Goal: Communication & Community: Answer question/provide support

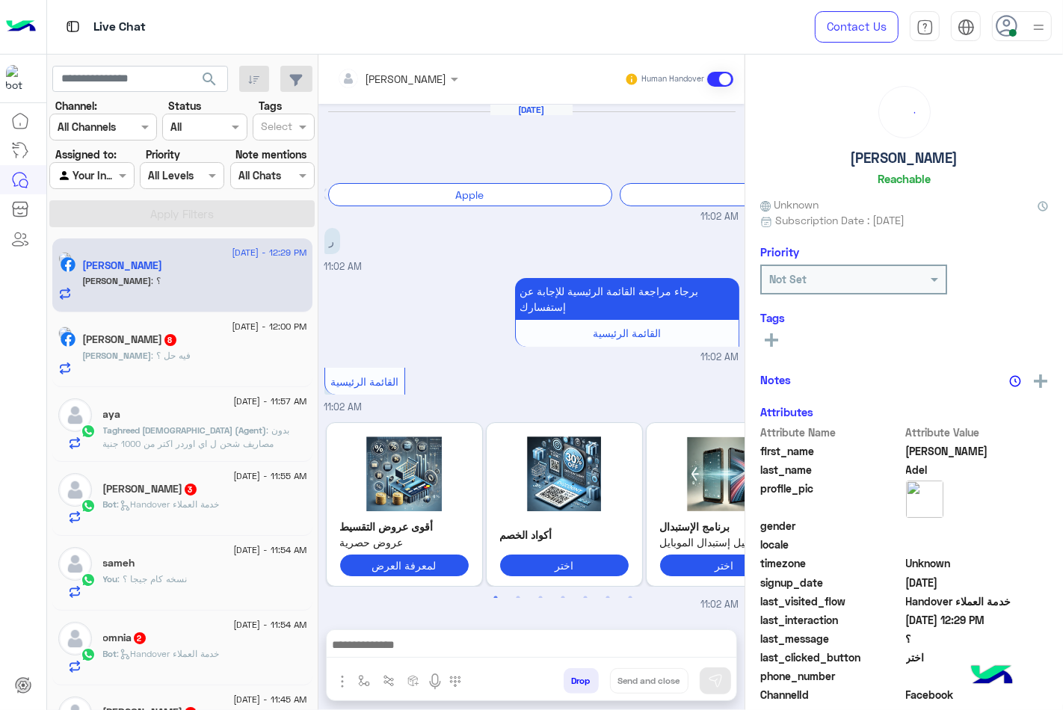
scroll to position [885, 0]
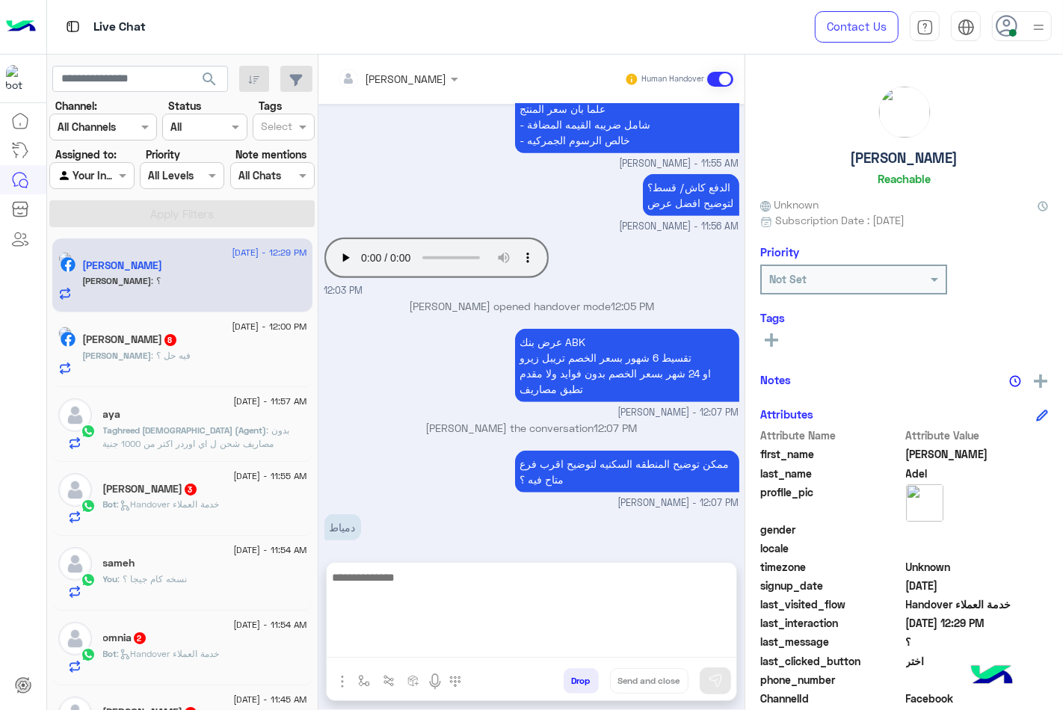
click at [451, 646] on textarea at bounding box center [532, 613] width 410 height 90
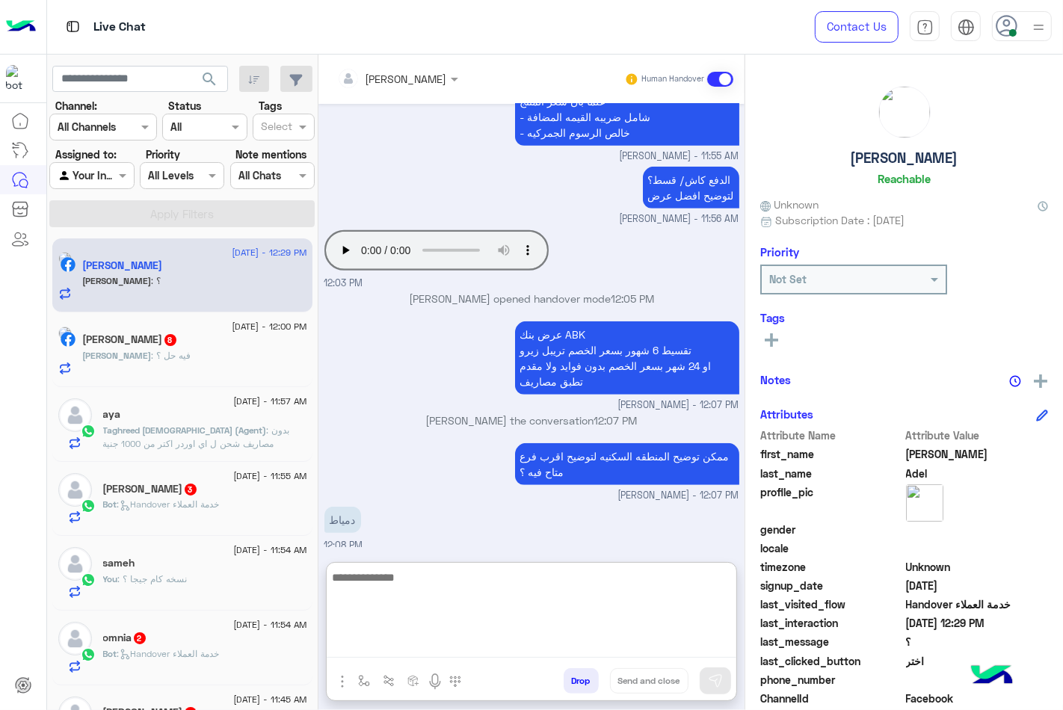
scroll to position [952, 0]
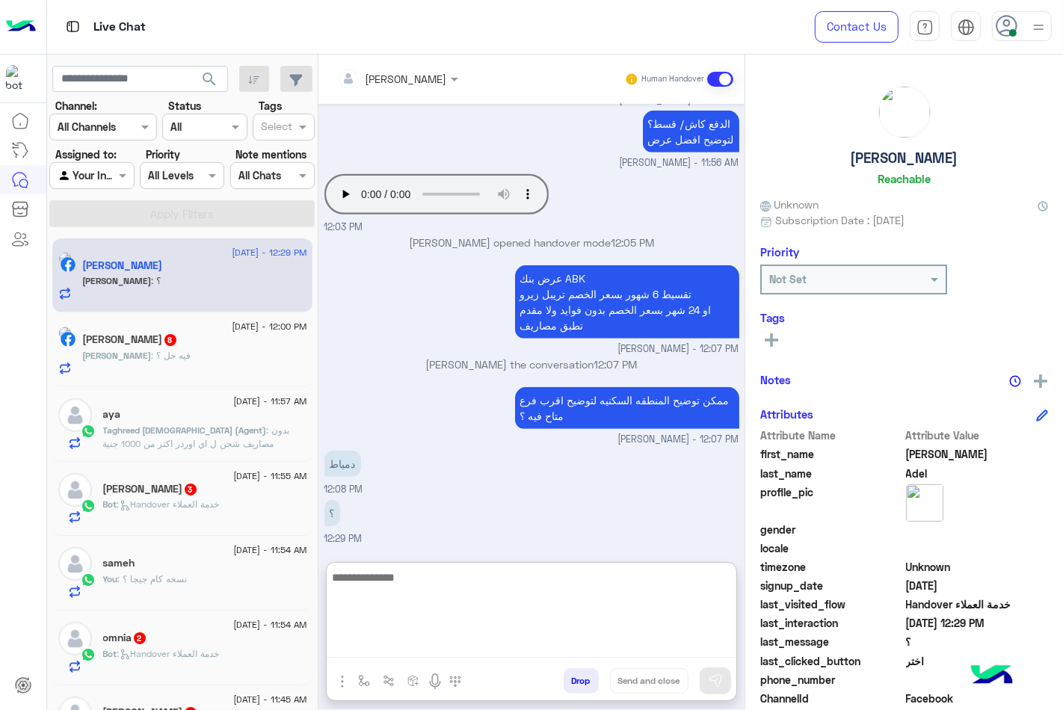
paste textarea "**********"
type textarea "**********"
type textarea "*"
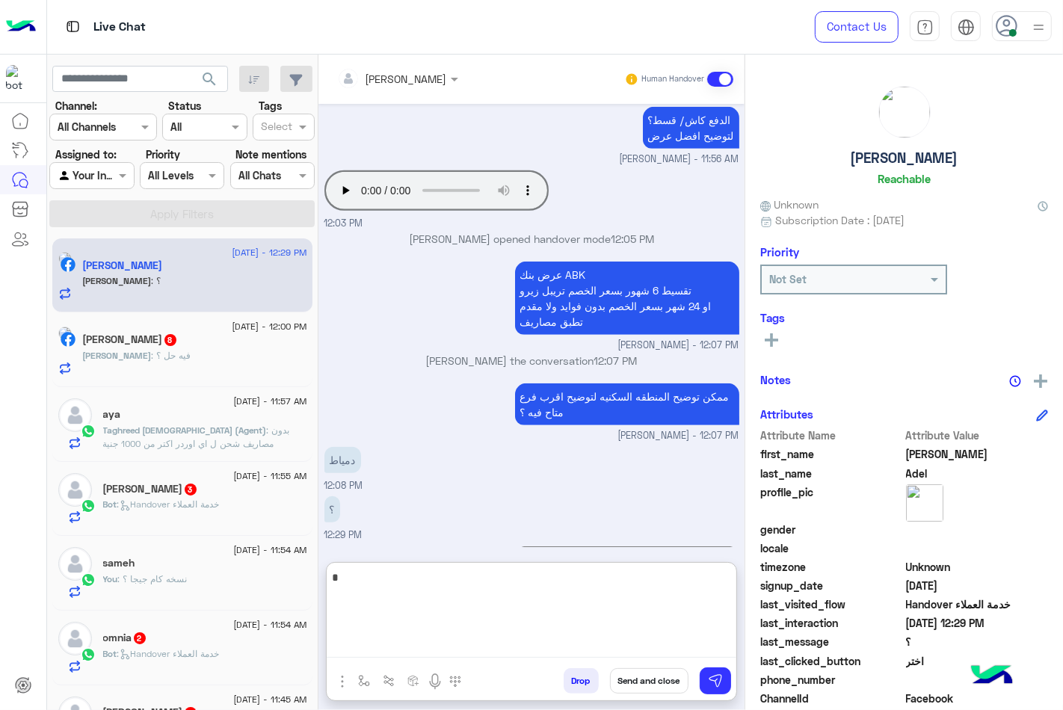
scroll to position [1047, 0]
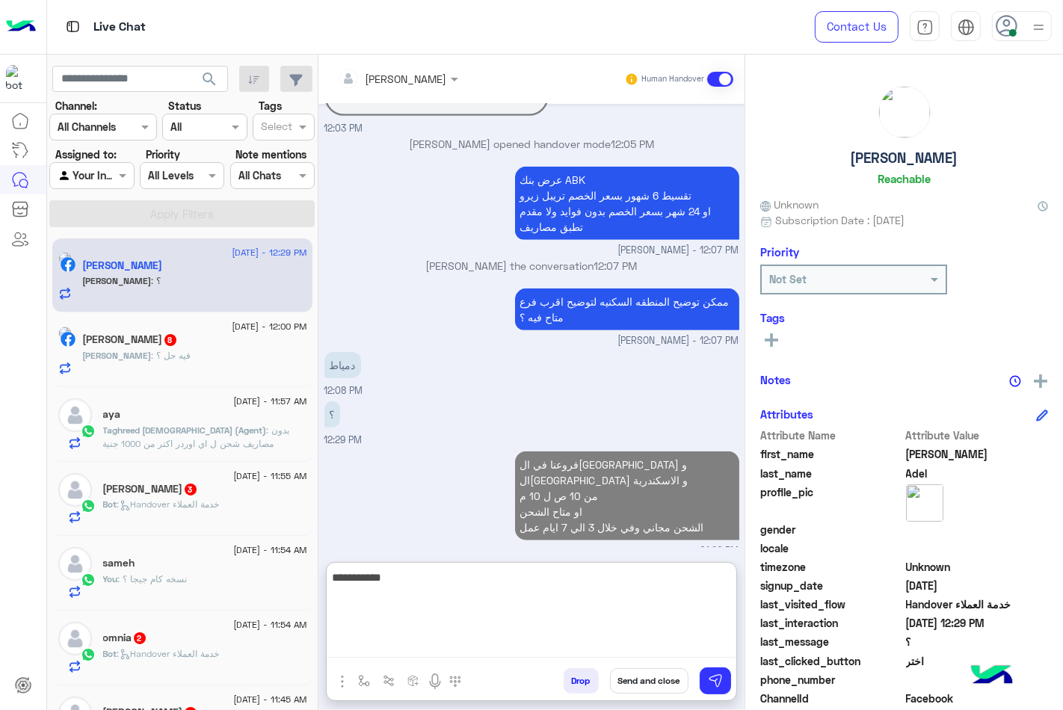
type textarea "**********"
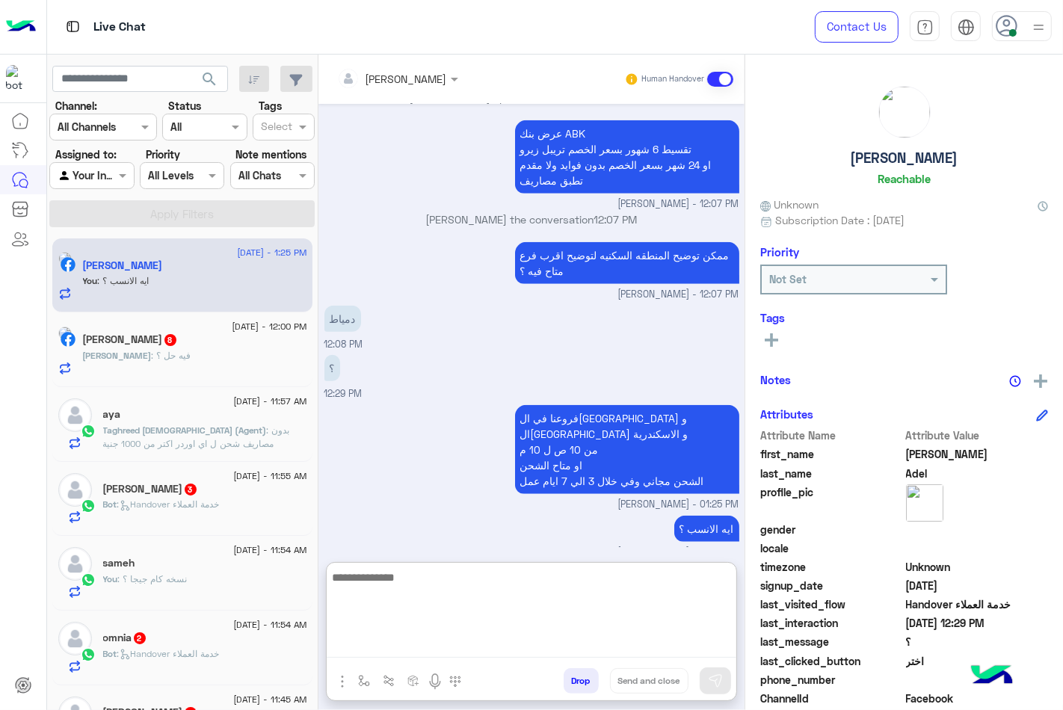
scroll to position [1094, 0]
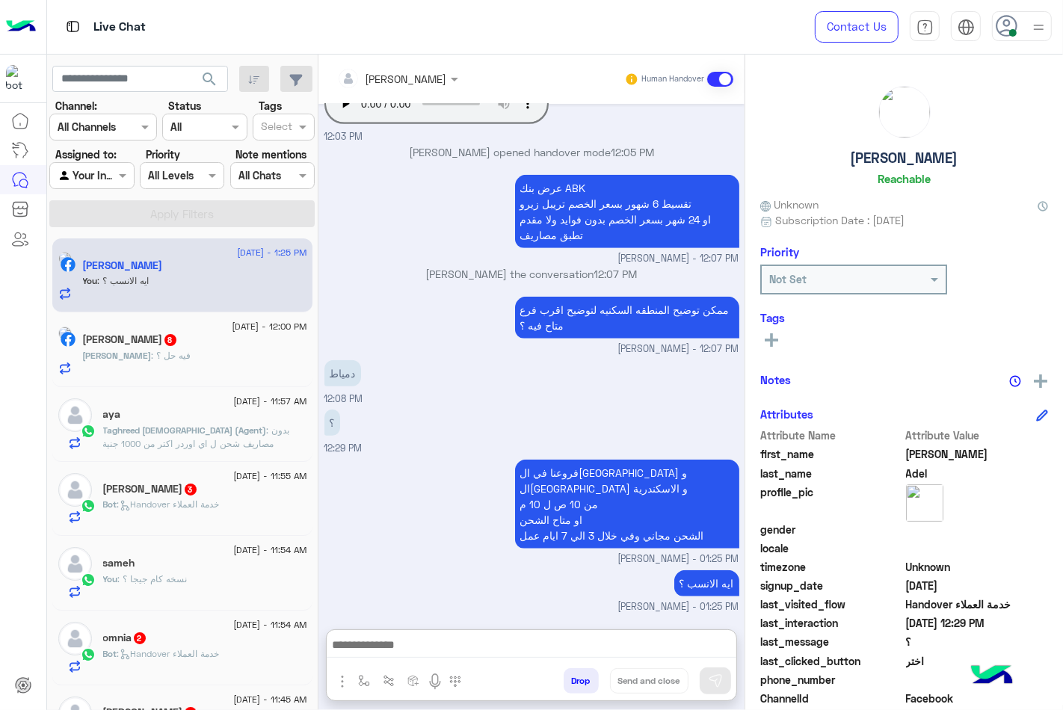
click at [244, 354] on div "[PERSON_NAME] : فيه حل ؟" at bounding box center [195, 362] width 224 height 26
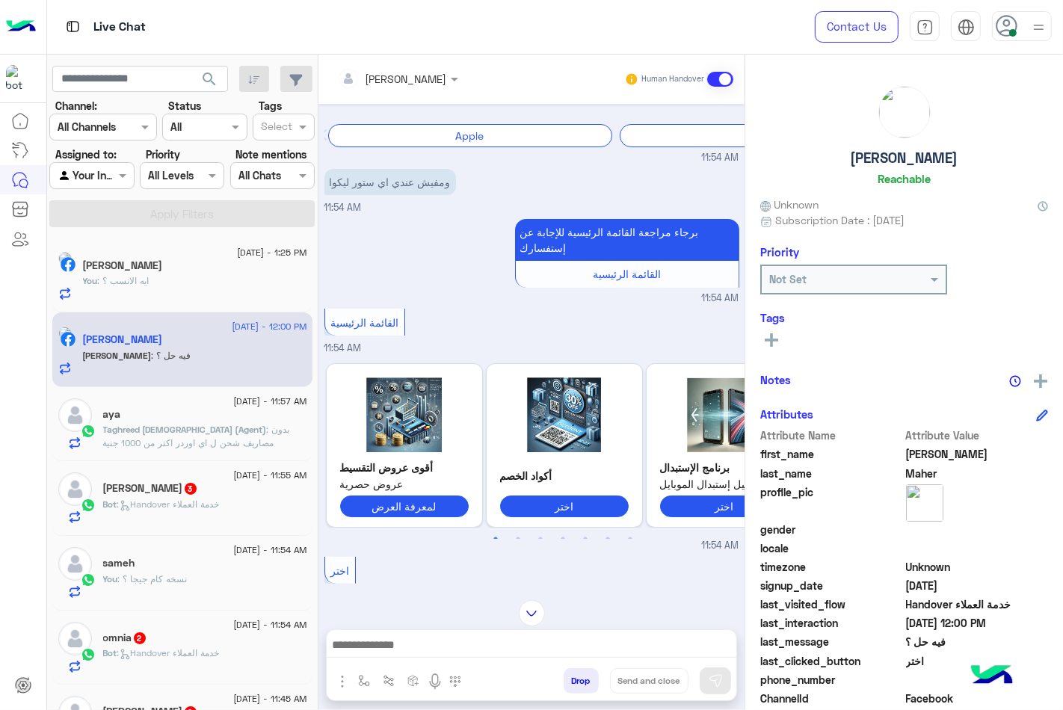
scroll to position [252, 0]
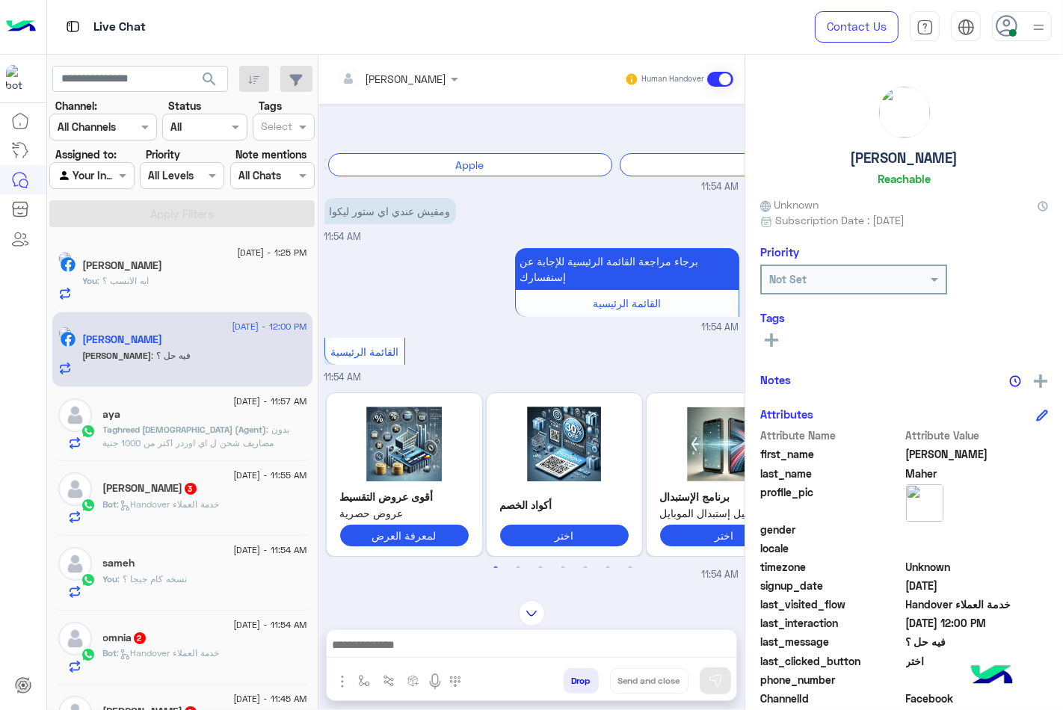
click at [293, 256] on span "[DATE] - 1:25 PM" at bounding box center [272, 252] width 70 height 13
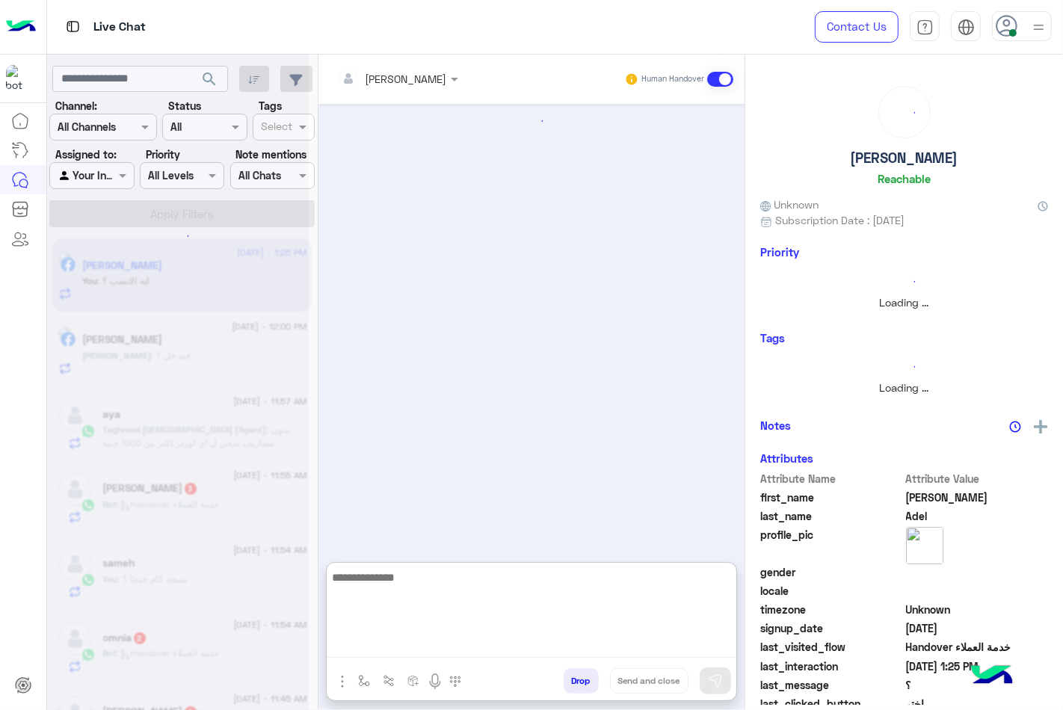
click at [481, 652] on textarea at bounding box center [532, 613] width 410 height 90
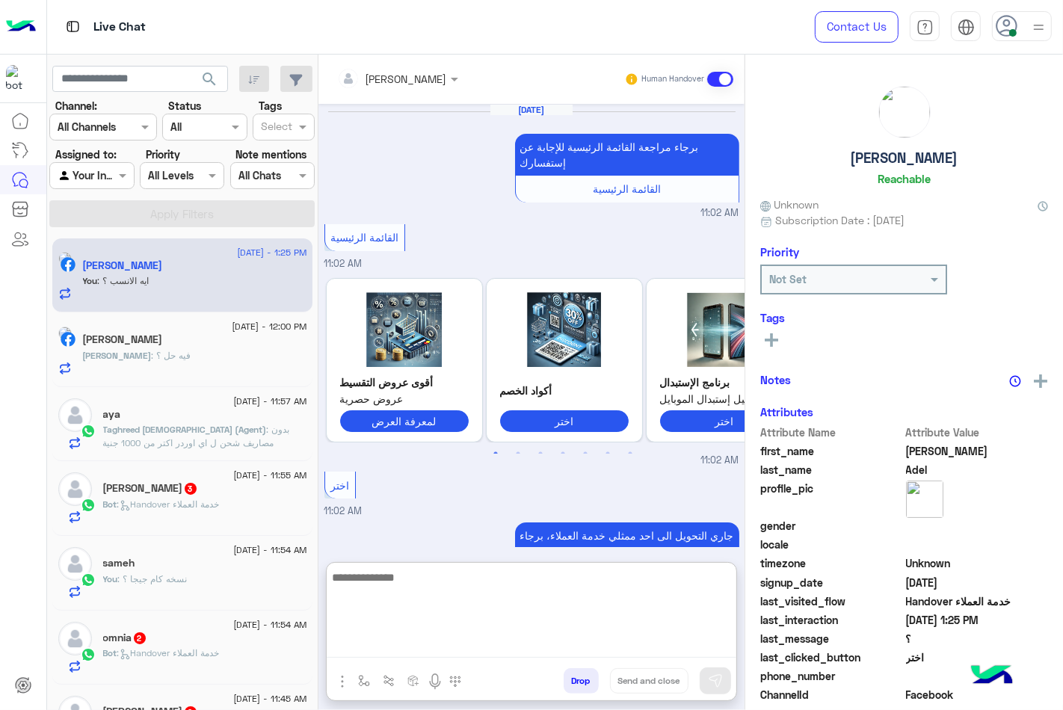
scroll to position [945, 0]
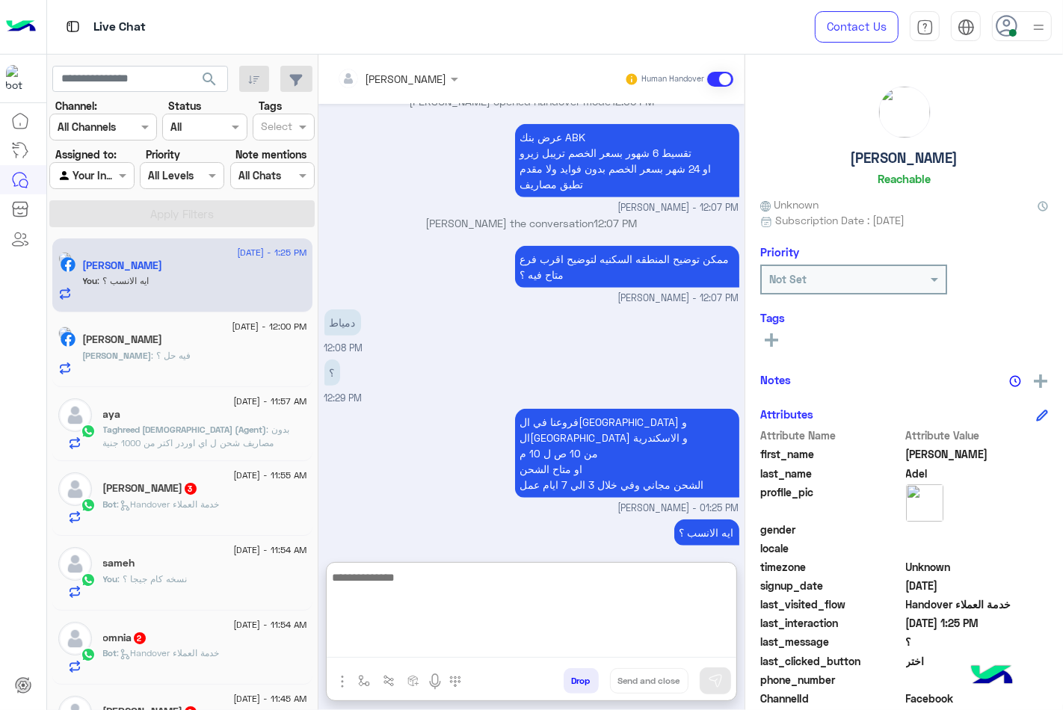
paste textarea "**********"
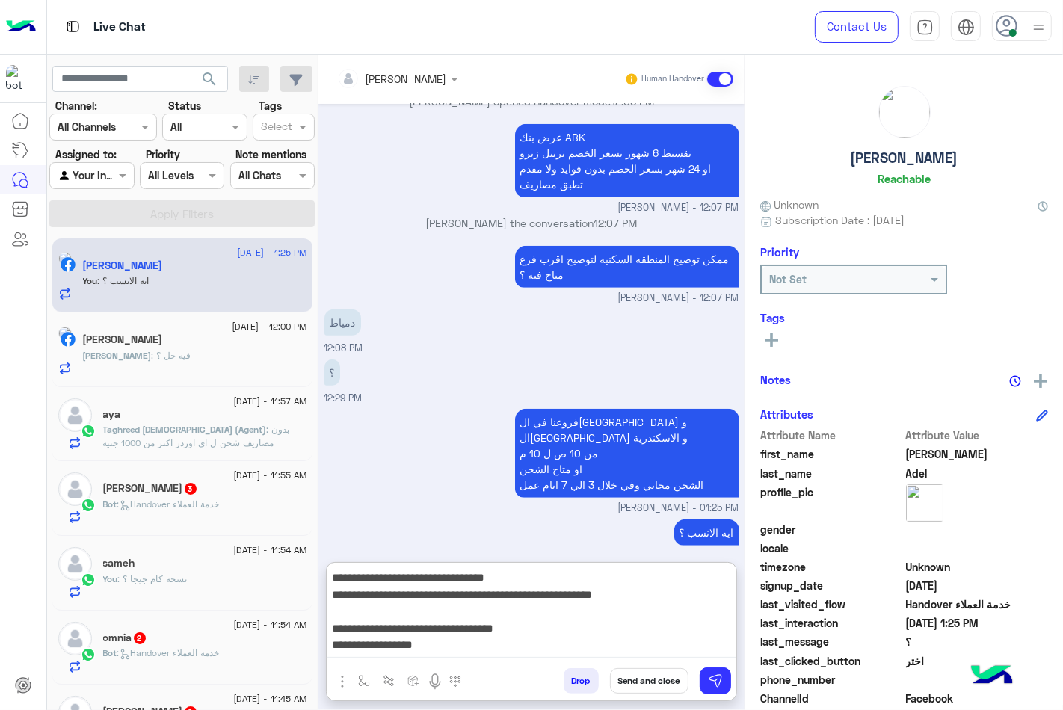
scroll to position [96, 0]
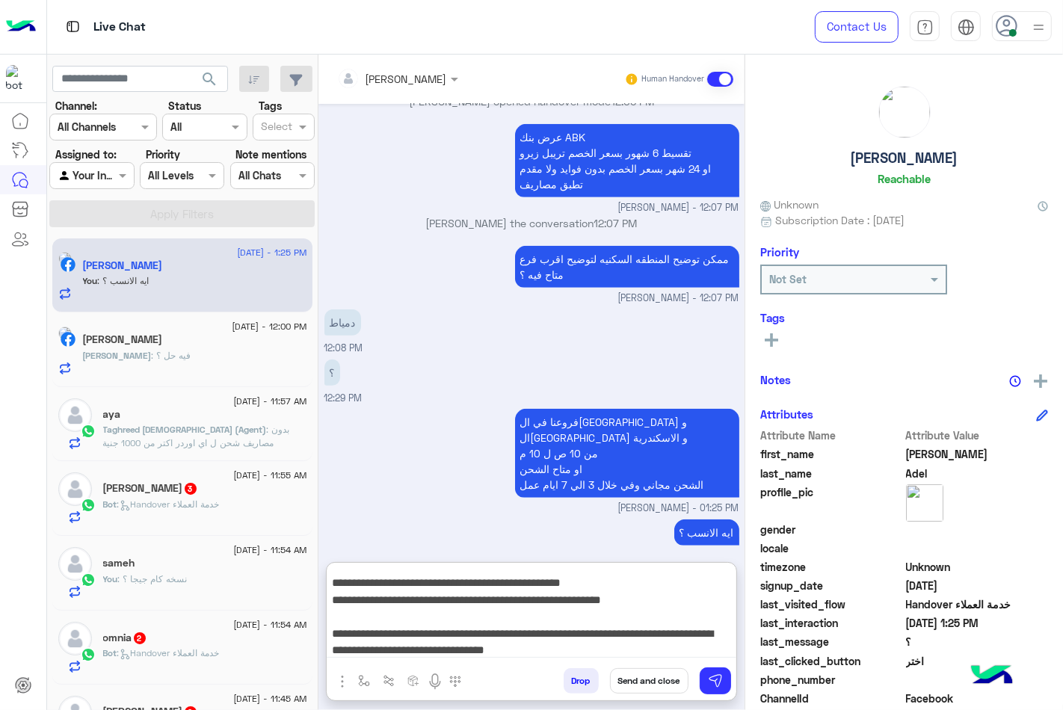
type textarea "**********"
click at [652, 678] on button "Send and close" at bounding box center [649, 680] width 78 height 25
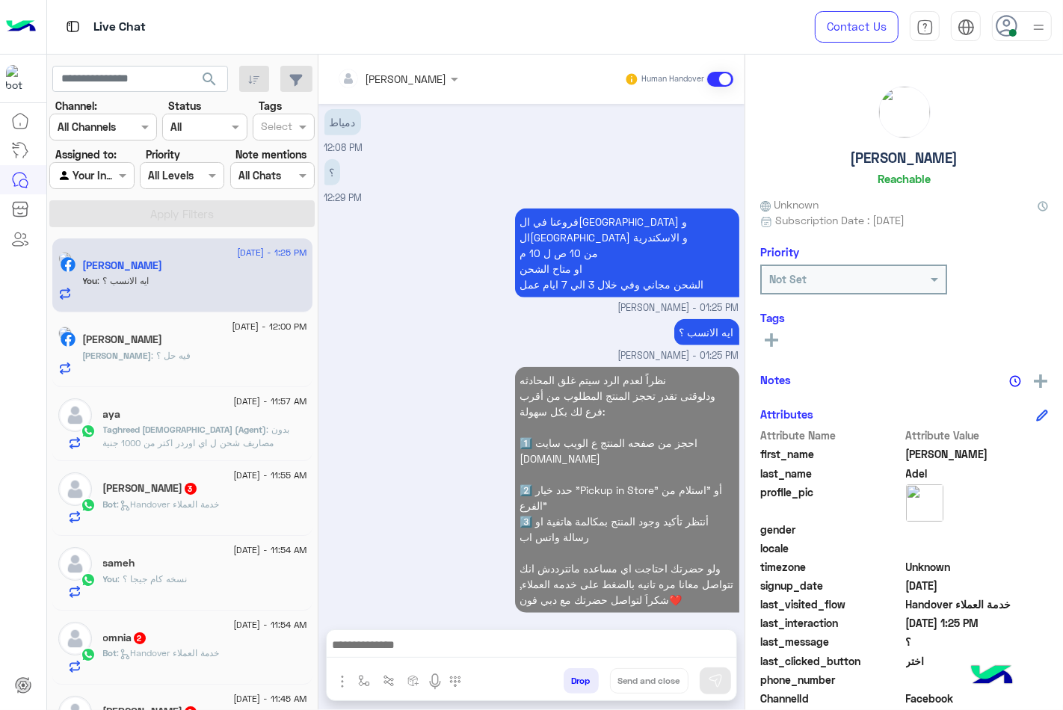
scroll to position [1173, 0]
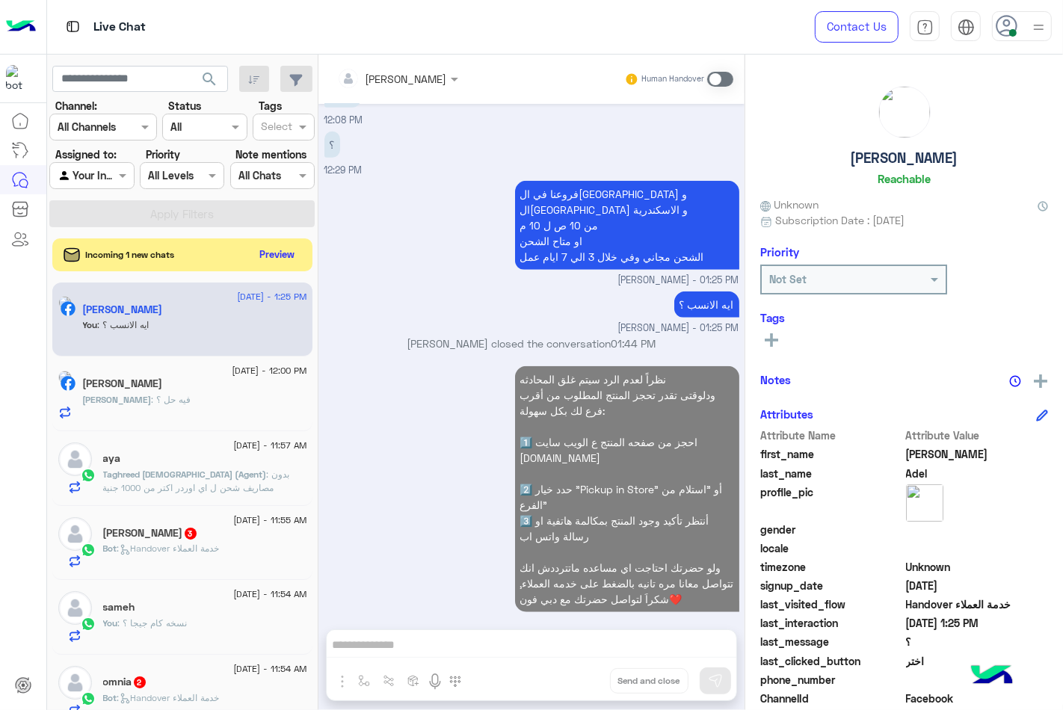
click at [1032, 40] on div at bounding box center [1038, 26] width 19 height 28
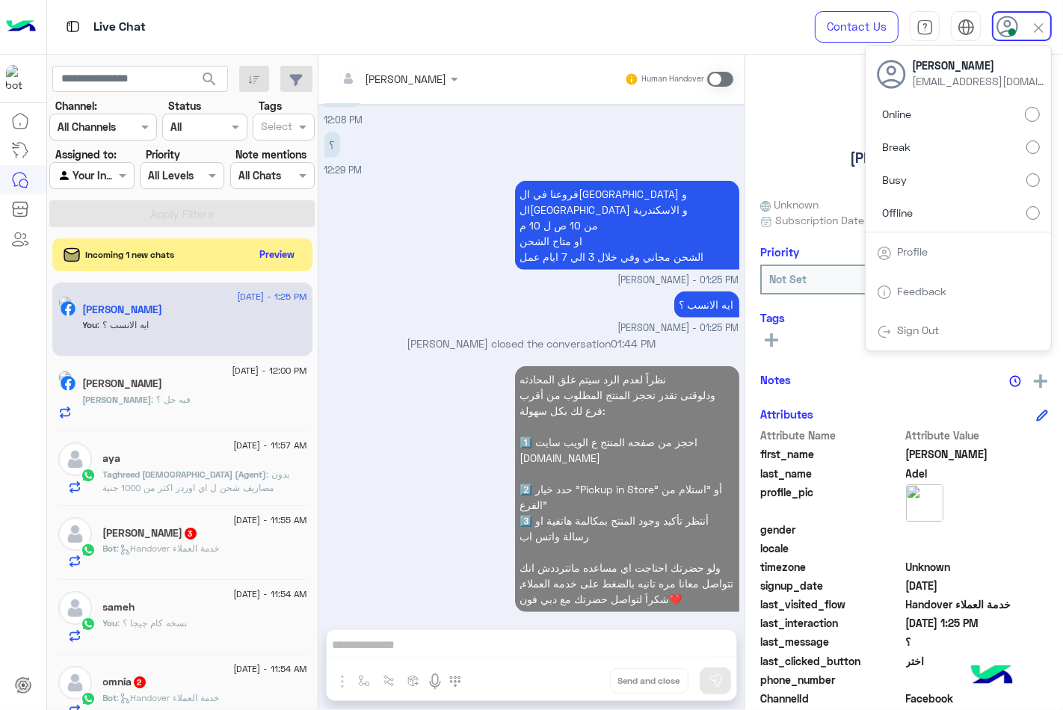
click at [964, 173] on label "Busy" at bounding box center [958, 180] width 163 height 27
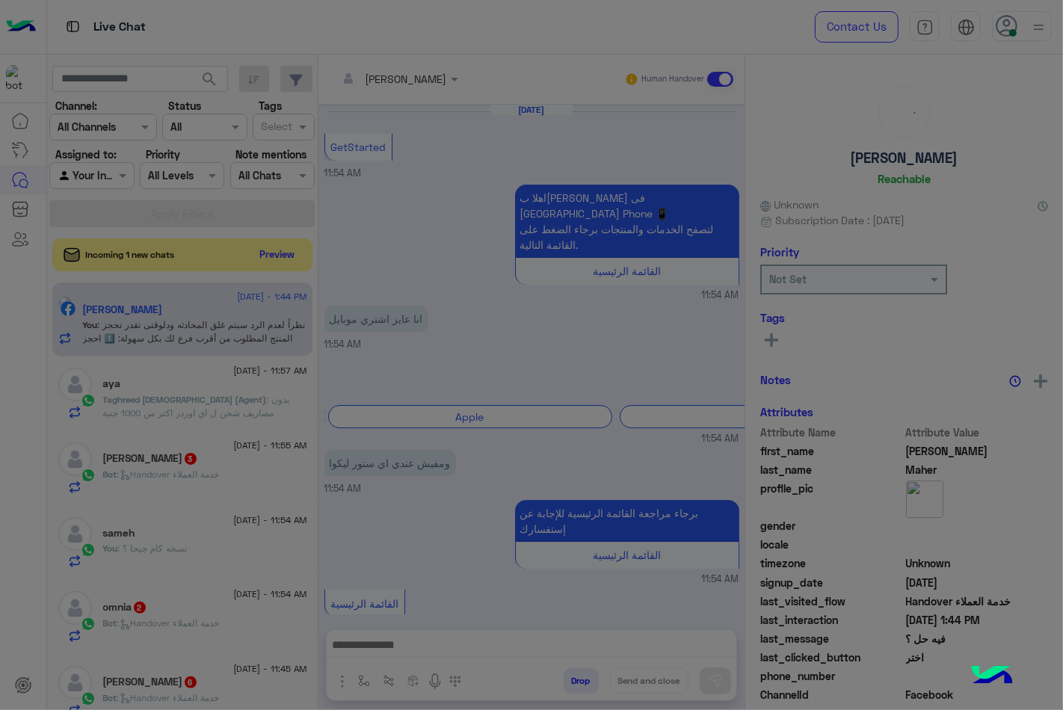
scroll to position [584, 0]
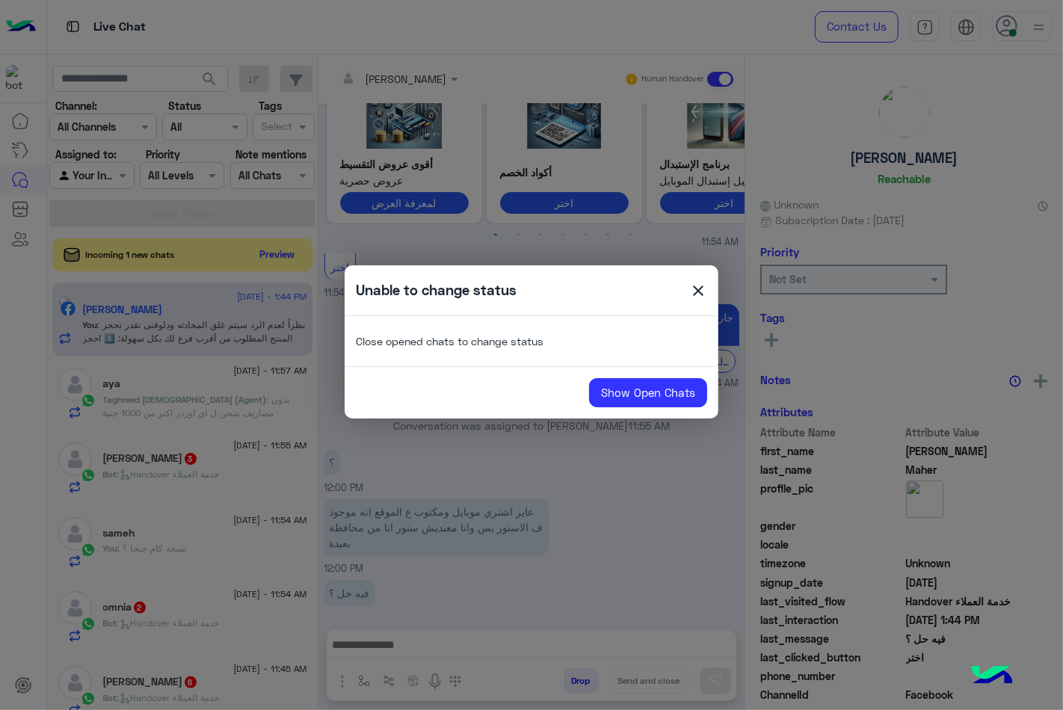
click at [700, 289] on span "close" at bounding box center [698, 293] width 18 height 22
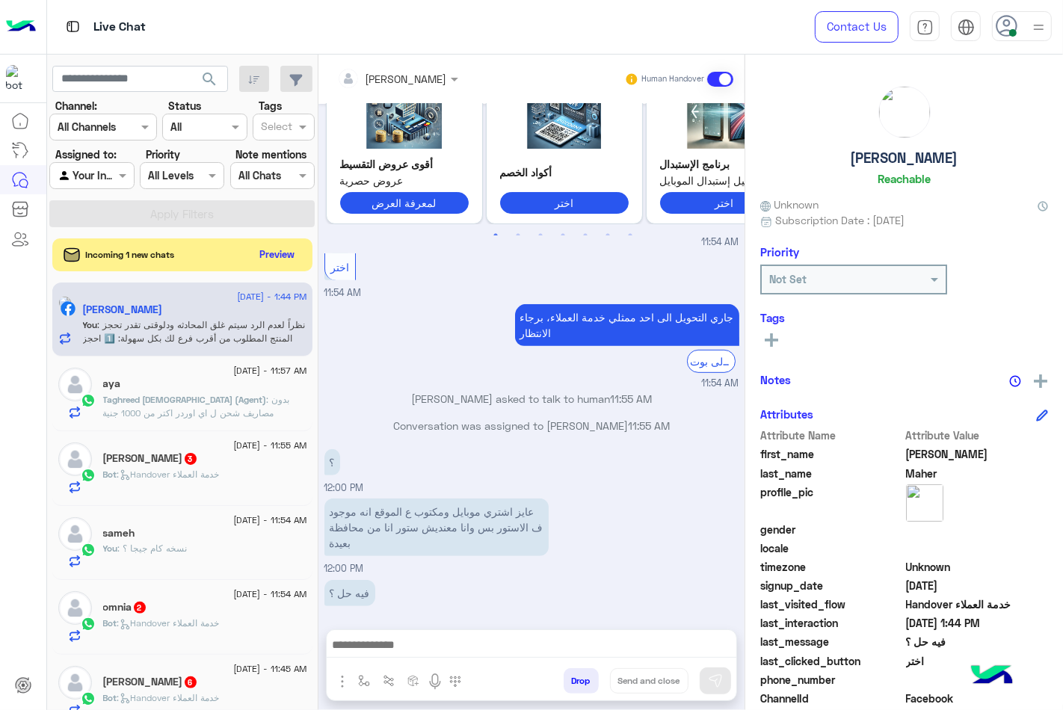
click at [178, 404] on span "Taghreed [DEMOGRAPHIC_DATA] (Agent)" at bounding box center [185, 399] width 164 height 11
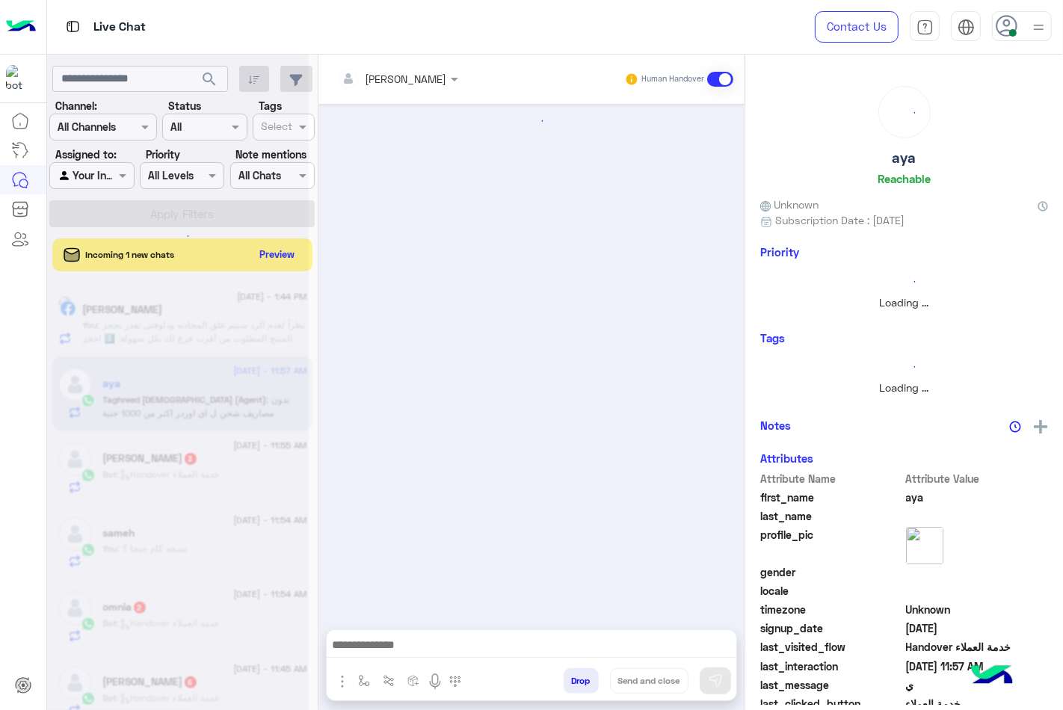
scroll to position [743, 0]
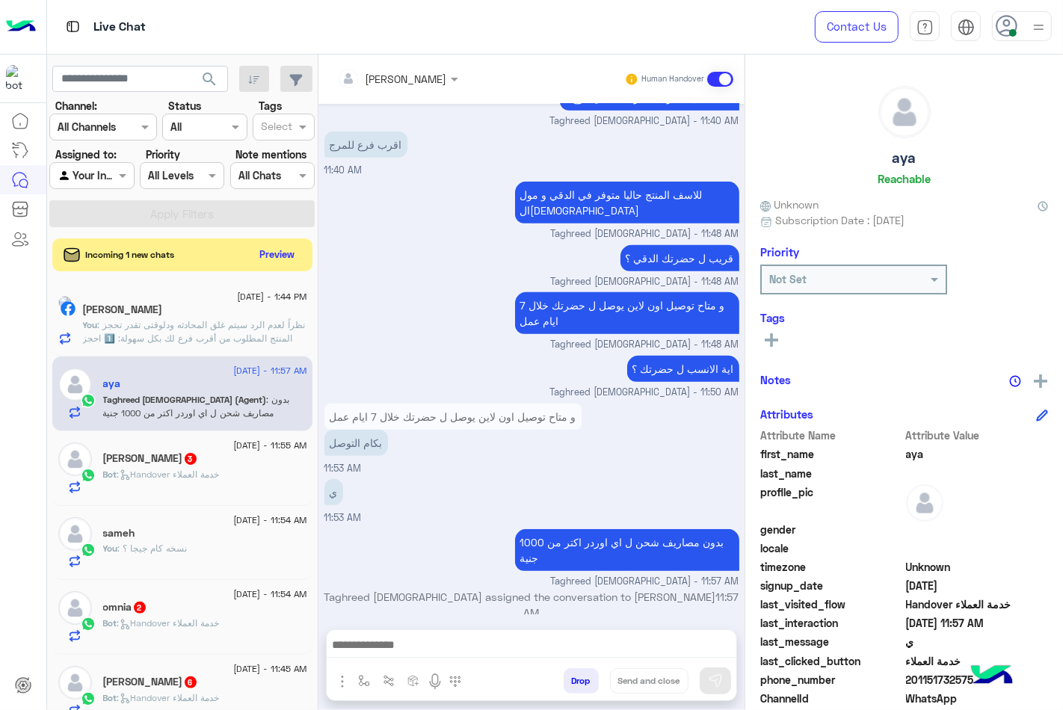
click at [408, 78] on input "text" at bounding box center [377, 79] width 81 height 16
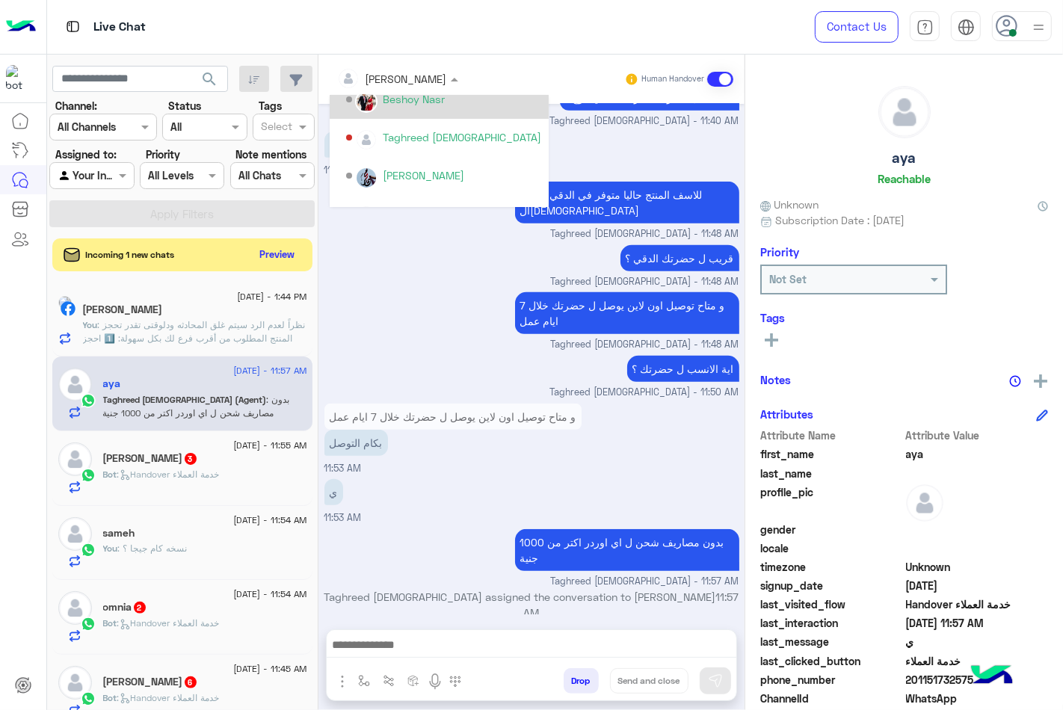
scroll to position [249, 0]
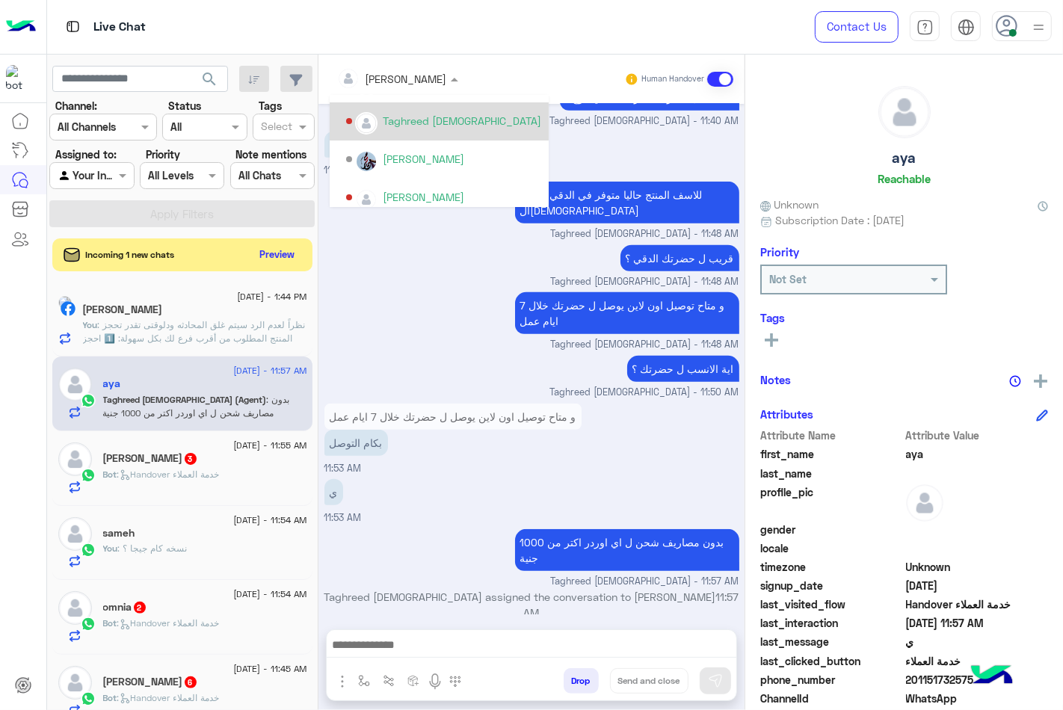
click at [454, 123] on div "Taghreed [DEMOGRAPHIC_DATA]" at bounding box center [462, 121] width 158 height 16
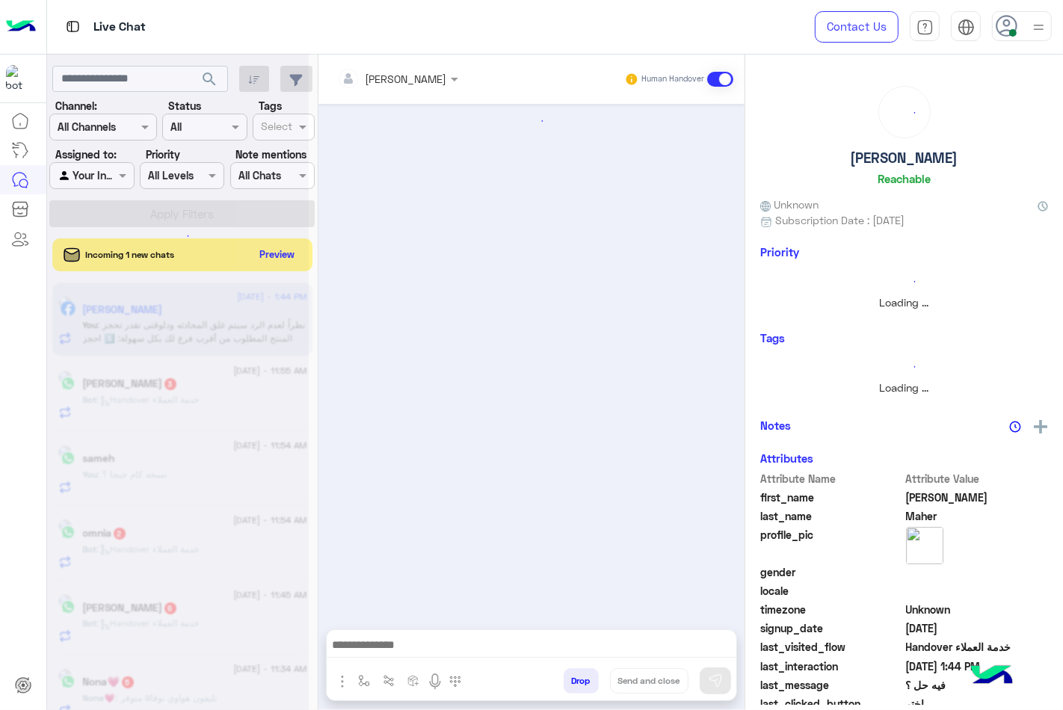
click at [1037, 31] on img at bounding box center [1038, 27] width 19 height 19
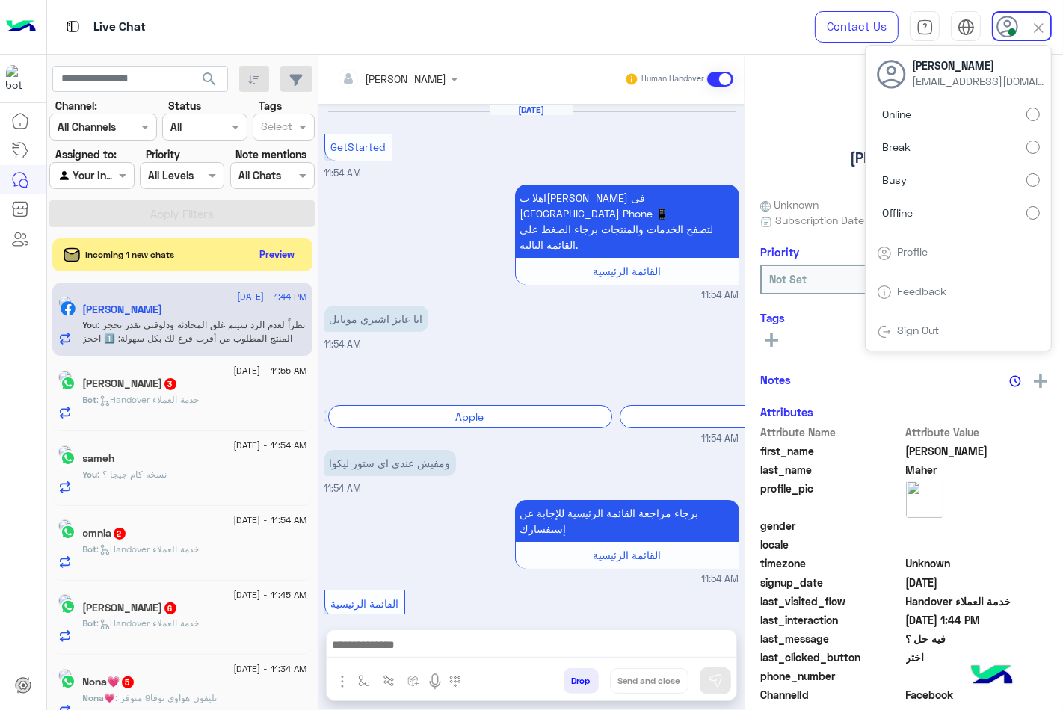
scroll to position [584, 0]
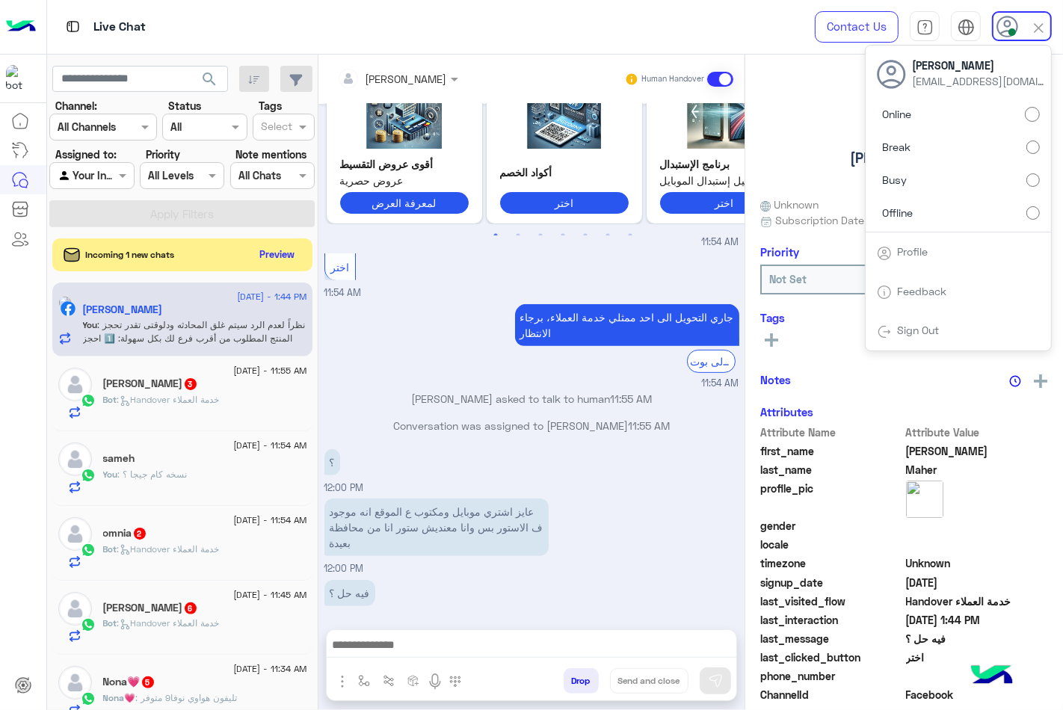
click at [981, 178] on label "Busy" at bounding box center [958, 180] width 163 height 27
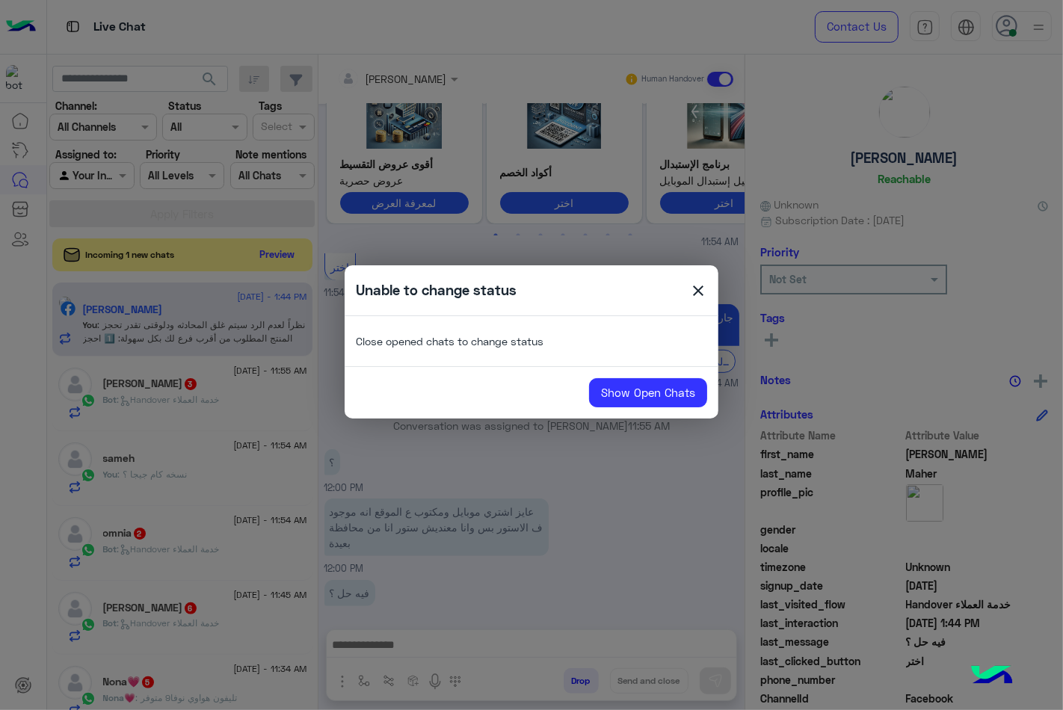
click at [691, 290] on span "close" at bounding box center [698, 293] width 18 height 22
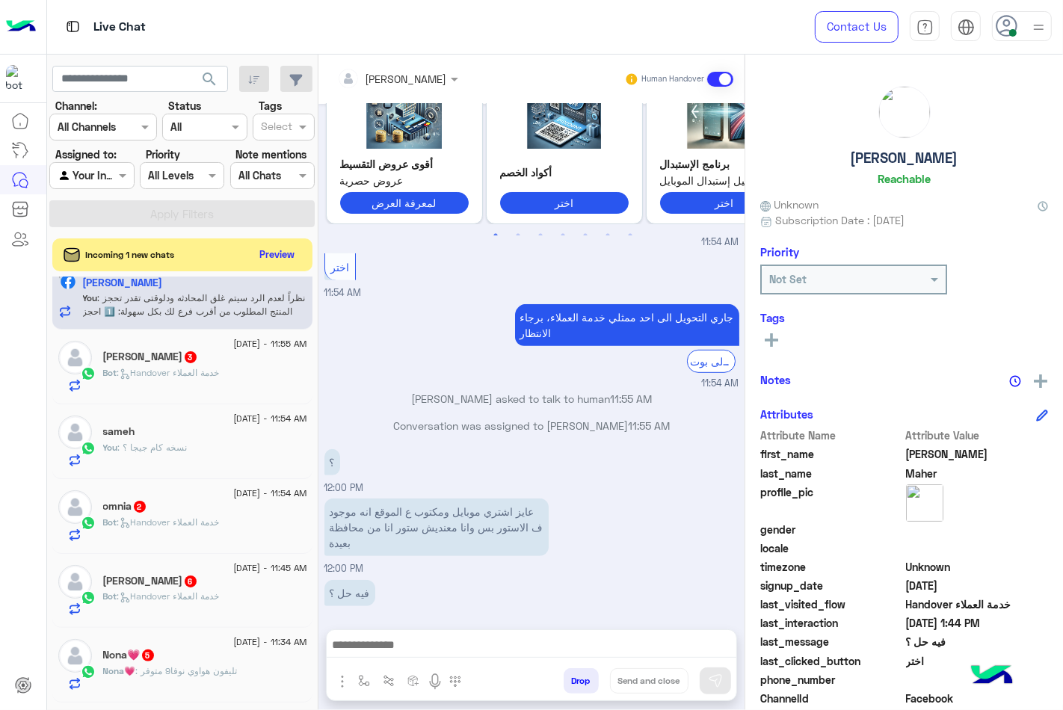
scroll to position [0, 0]
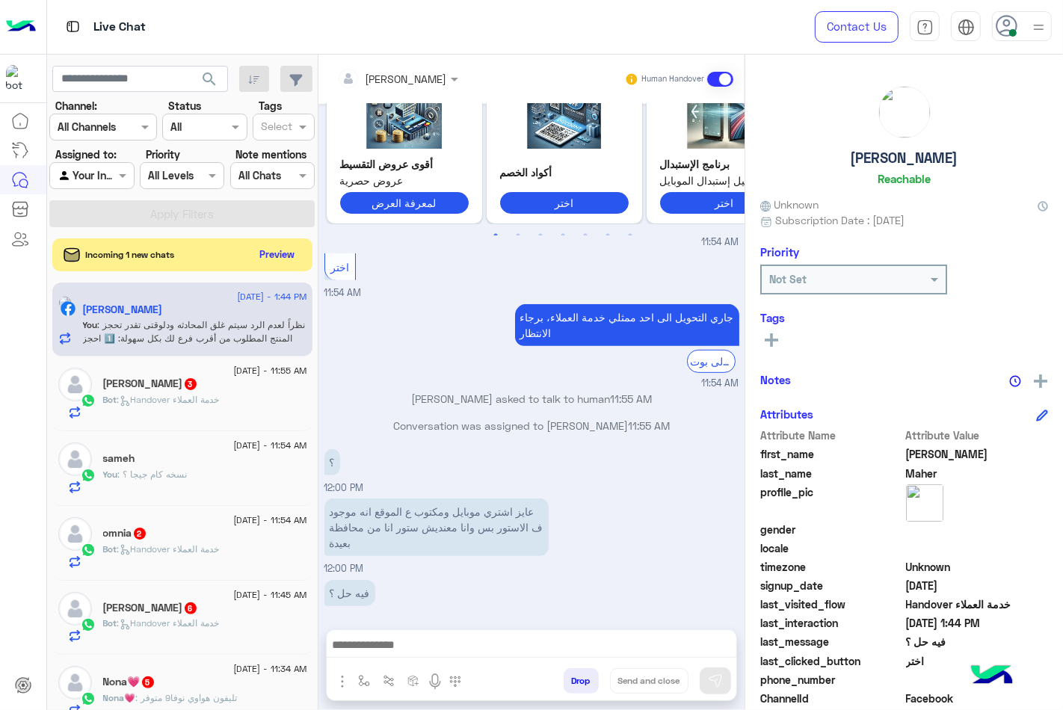
click at [218, 460] on div "sameh" at bounding box center [205, 460] width 204 height 16
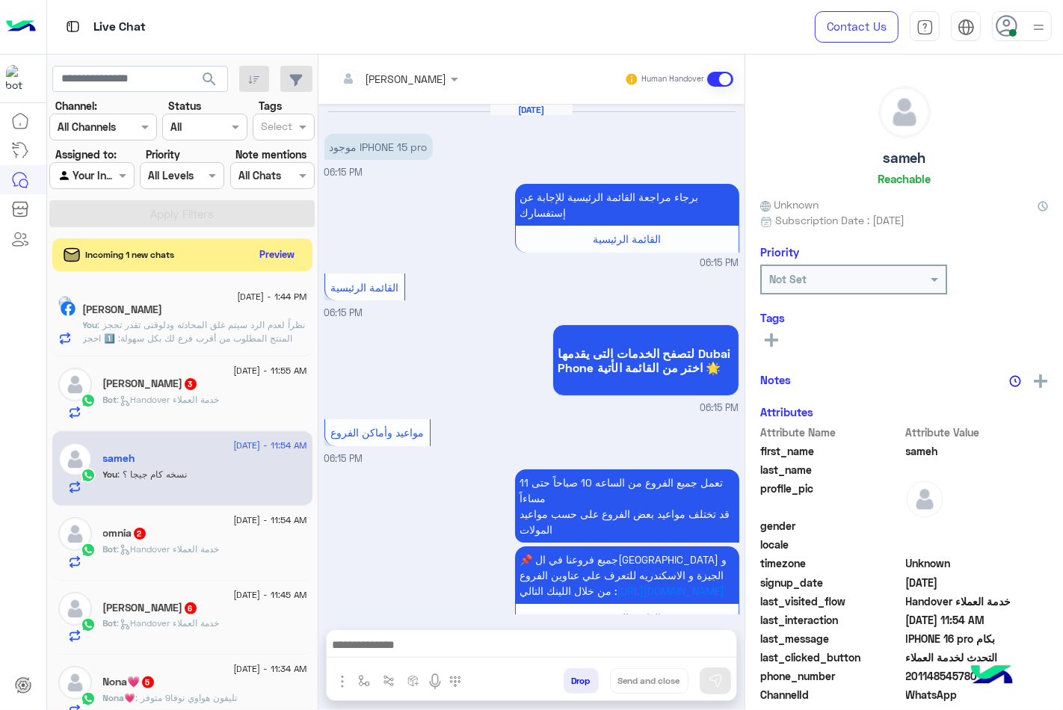
scroll to position [964, 0]
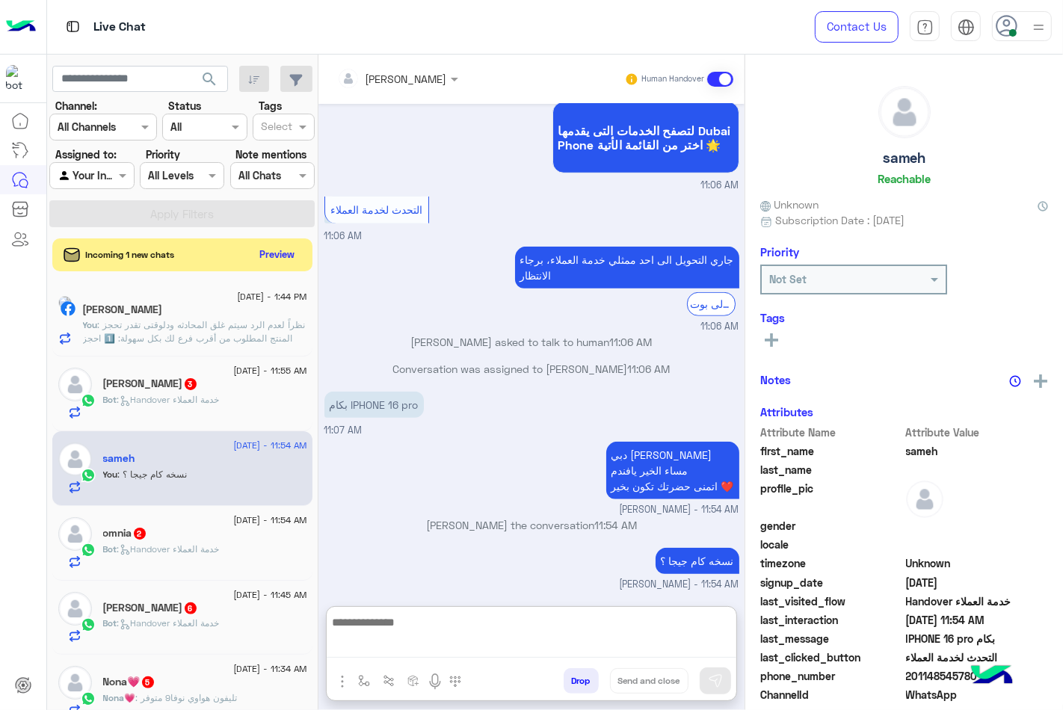
drag, startPoint x: 456, startPoint y: 641, endPoint x: 473, endPoint y: 617, distance: 28.9
click at [457, 641] on textarea at bounding box center [532, 635] width 410 height 45
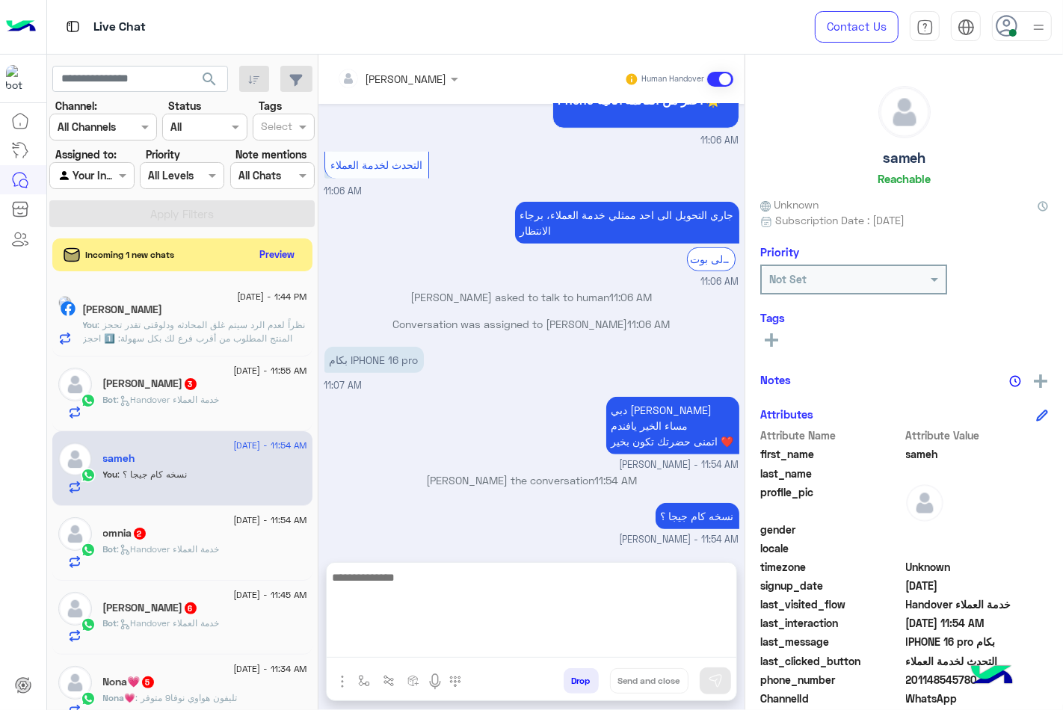
click at [877, 158] on div "sameh Reachable" at bounding box center [904, 138] width 288 height 105
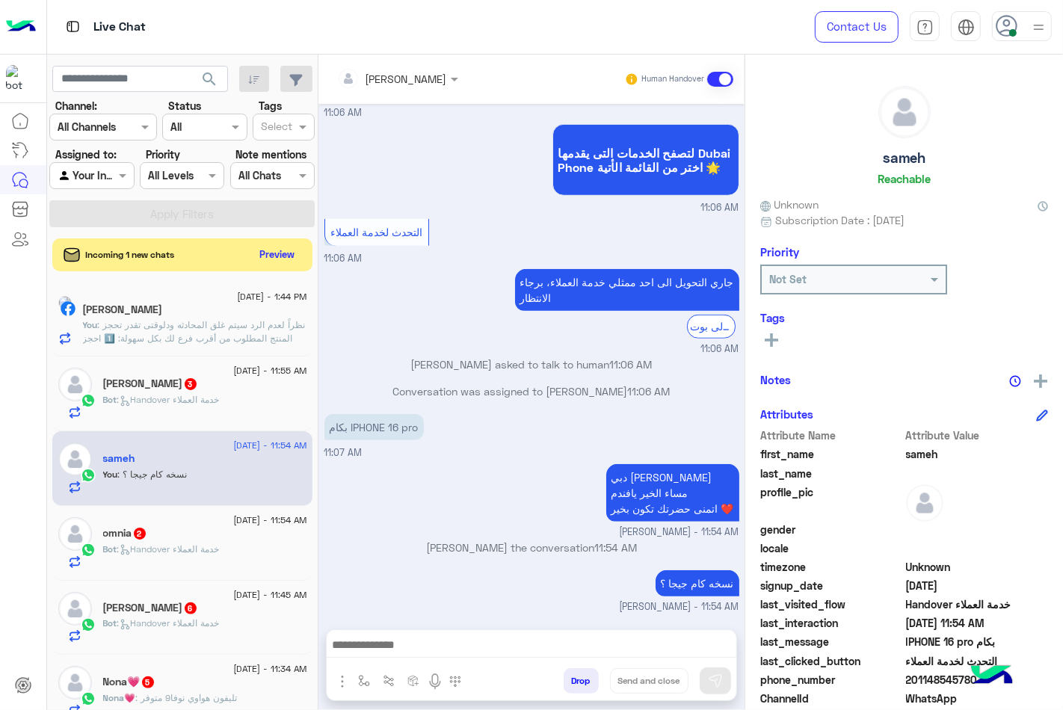
click at [877, 158] on div "sameh Reachable" at bounding box center [904, 138] width 288 height 105
copy h5 "sameh"
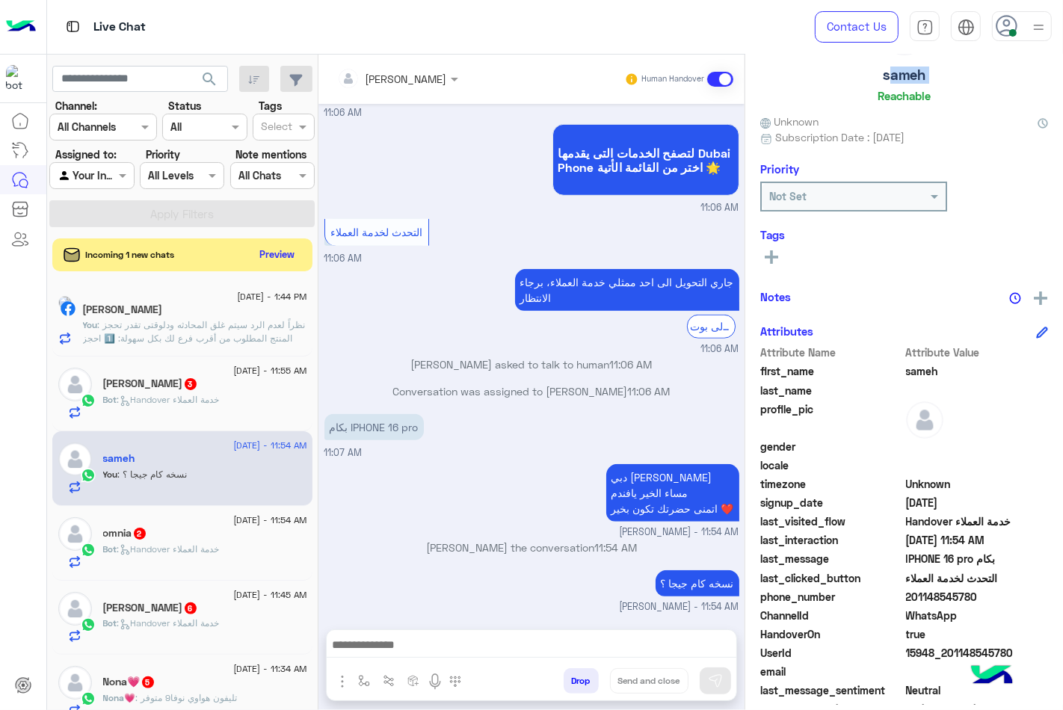
click at [951, 576] on span "التحدث لخدمة العملاء" at bounding box center [977, 578] width 143 height 16
click at [953, 593] on span "201148545780" at bounding box center [977, 597] width 143 height 16
copy span "201148545780"
click at [350, 423] on p "بكام IPHONE 16 pro" at bounding box center [373, 427] width 99 height 26
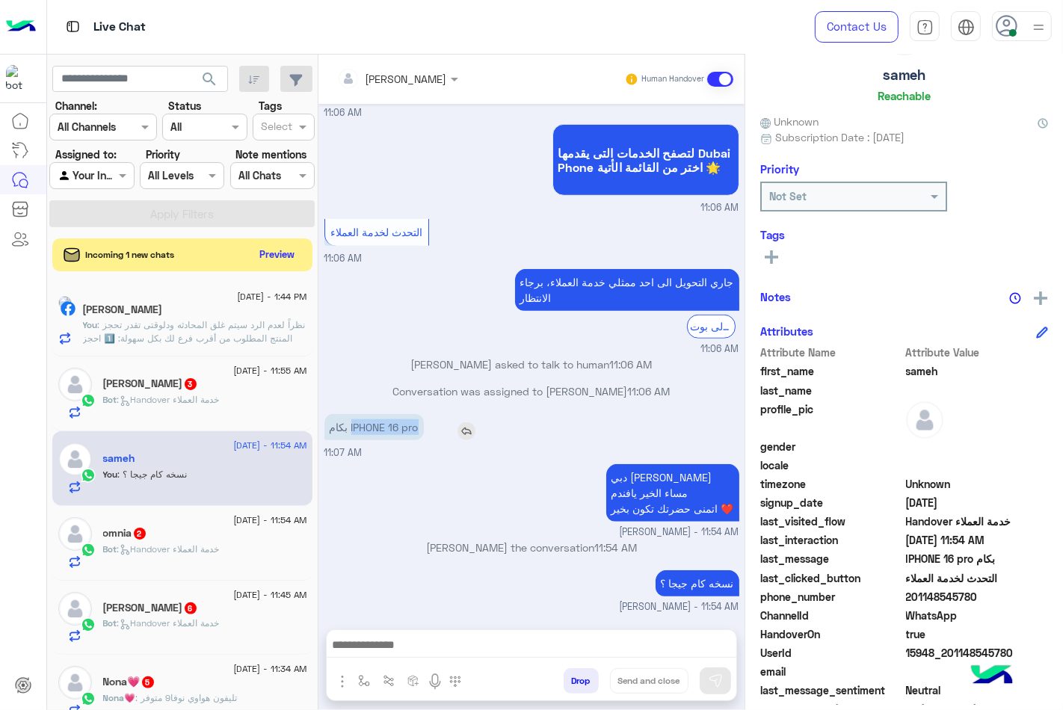
drag, startPoint x: 351, startPoint y: 424, endPoint x: 425, endPoint y: 425, distance: 73.2
click at [422, 425] on p "بكام IPHONE 16 pro" at bounding box center [373, 427] width 99 height 26
copy p "IPHONE 16 pro"
drag, startPoint x: 492, startPoint y: 634, endPoint x: 492, endPoint y: 644, distance: 9.7
click at [492, 640] on textarea at bounding box center [532, 646] width 410 height 22
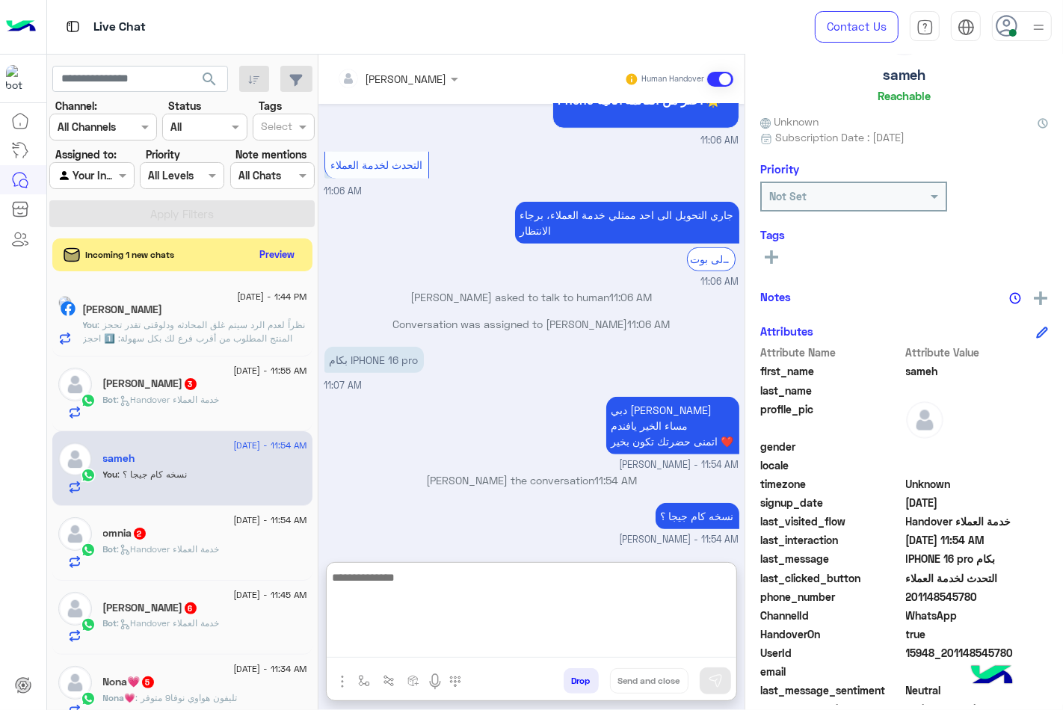
paste textarea "**********"
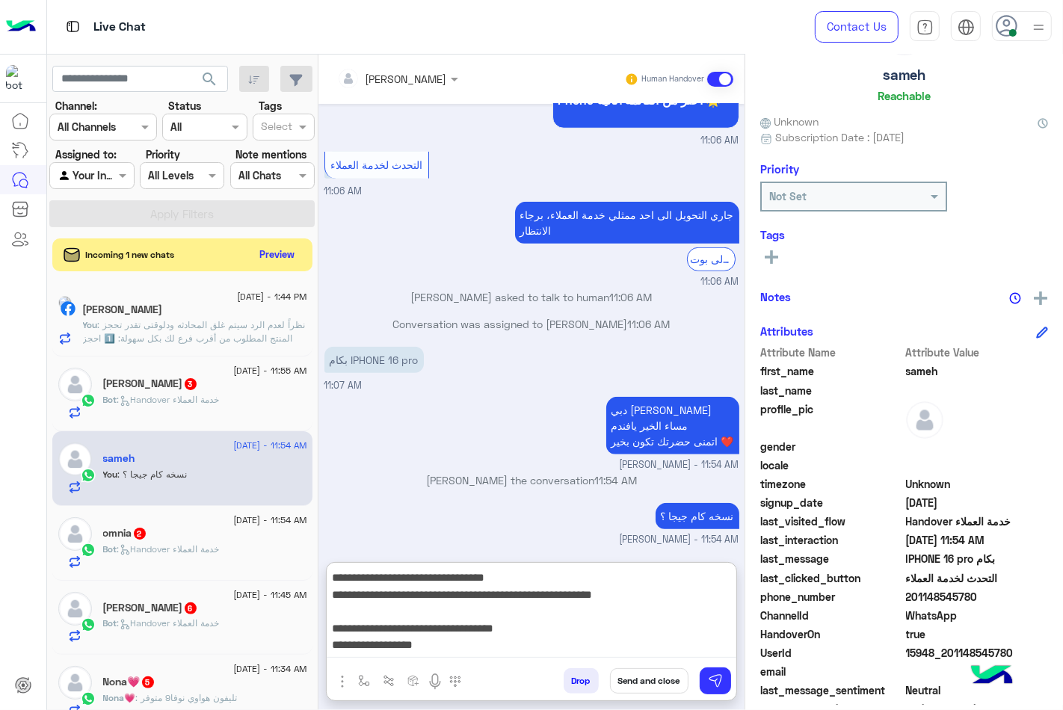
scroll to position [96, 0]
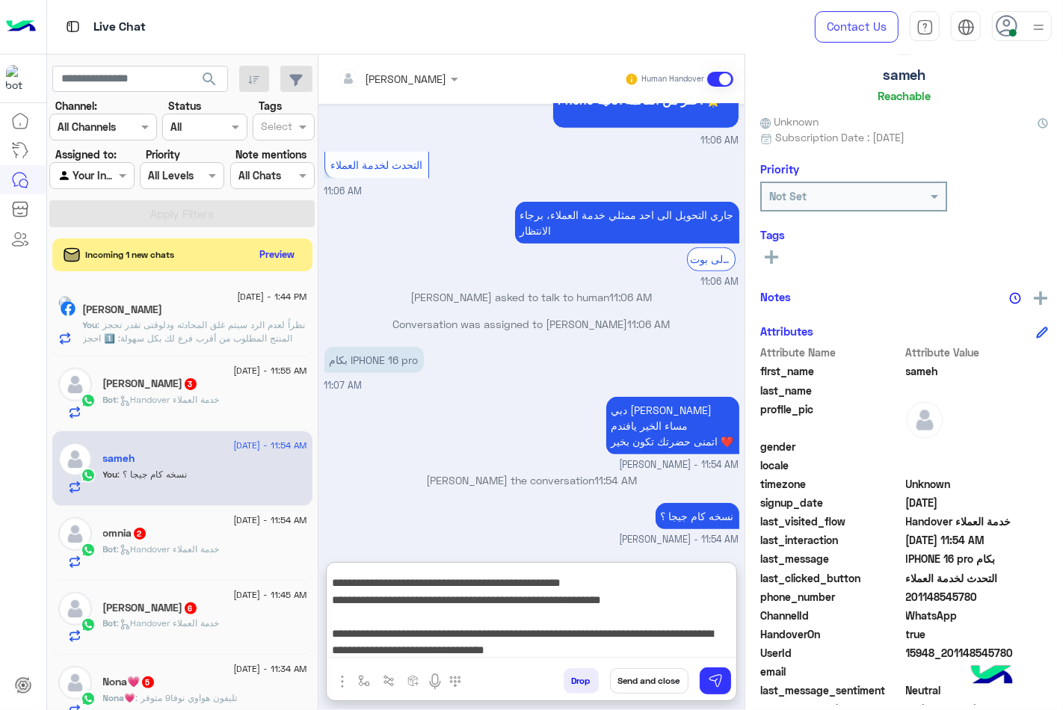
type textarea "**********"
click at [671, 678] on button "Send and close" at bounding box center [649, 680] width 78 height 25
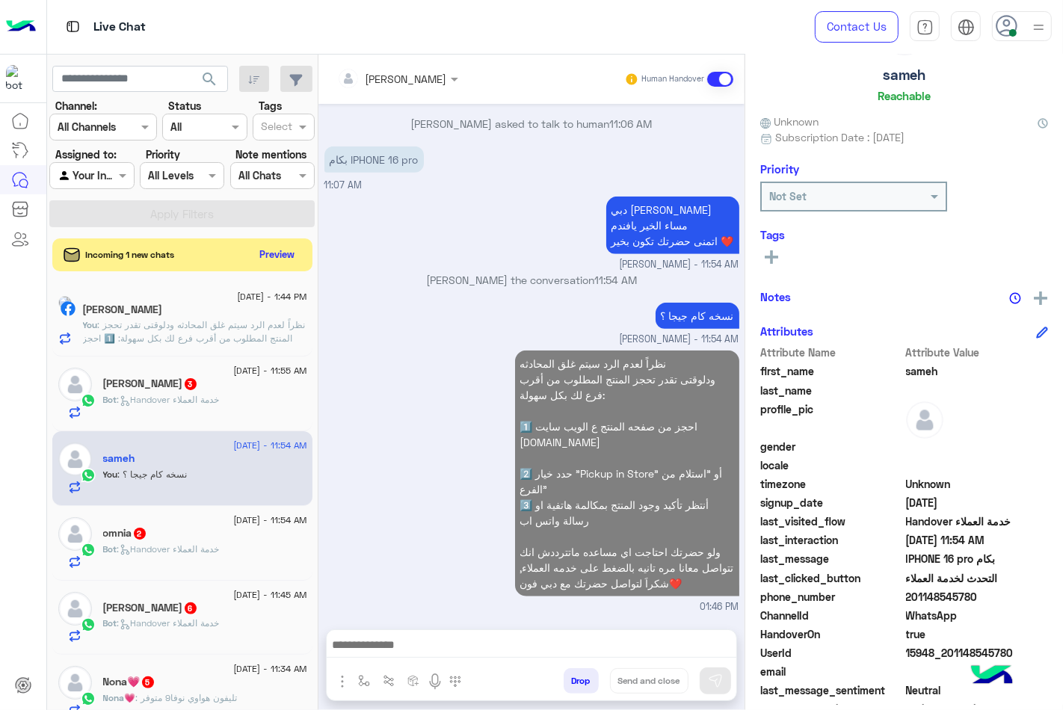
scroll to position [1258, 0]
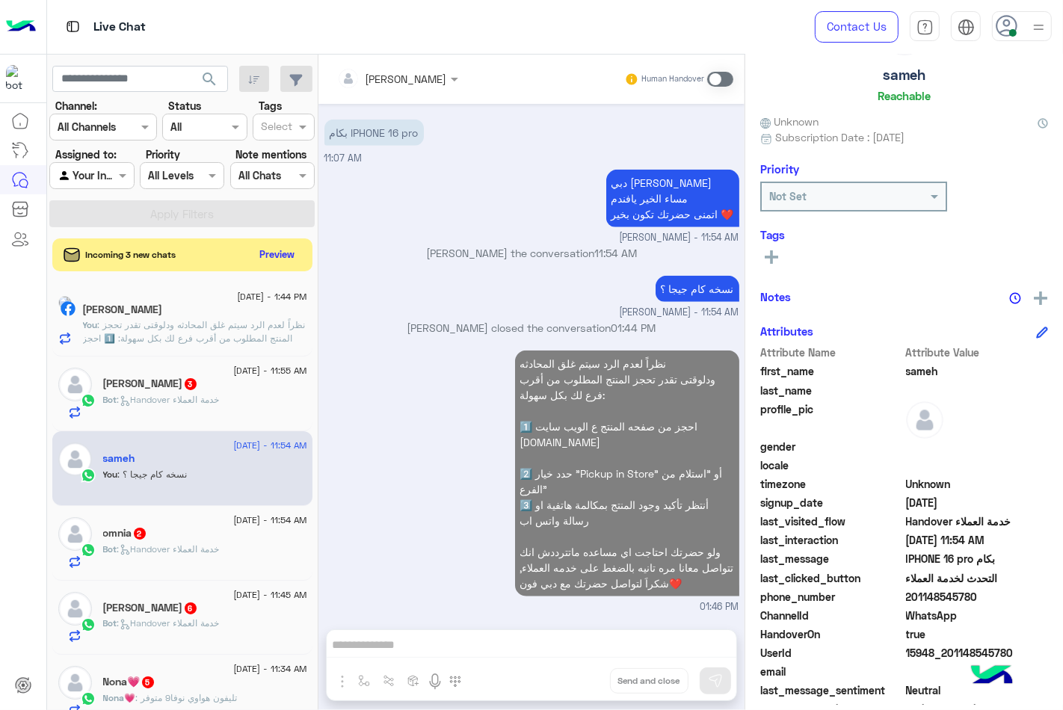
click at [1025, 32] on div at bounding box center [1022, 26] width 60 height 30
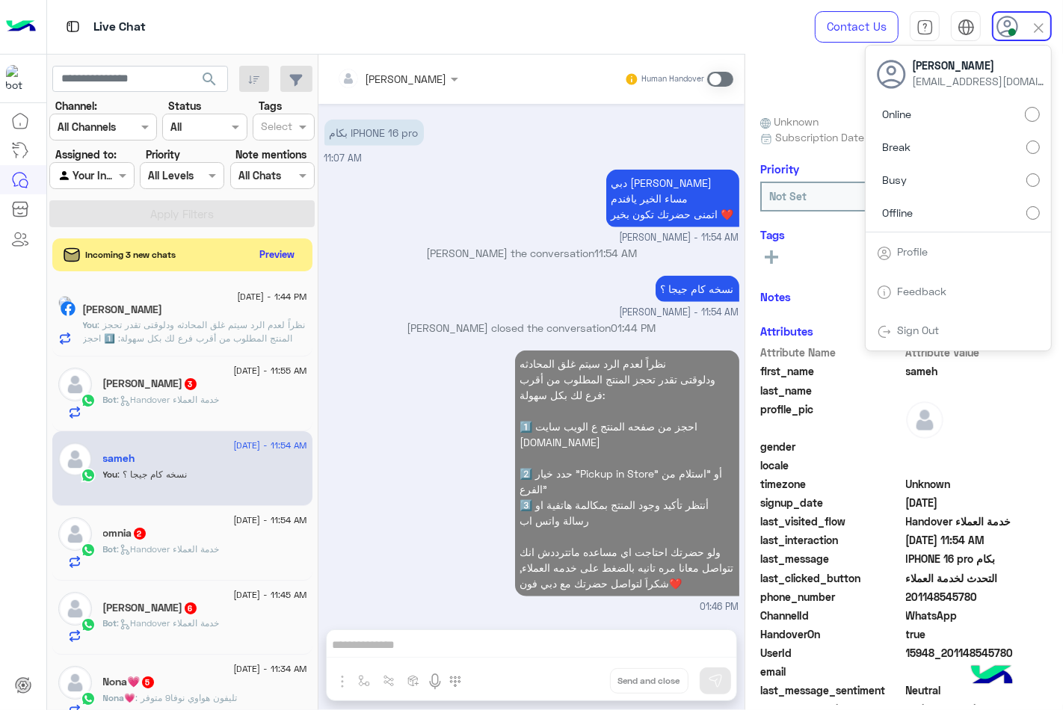
click at [968, 180] on label "Busy" at bounding box center [958, 180] width 163 height 27
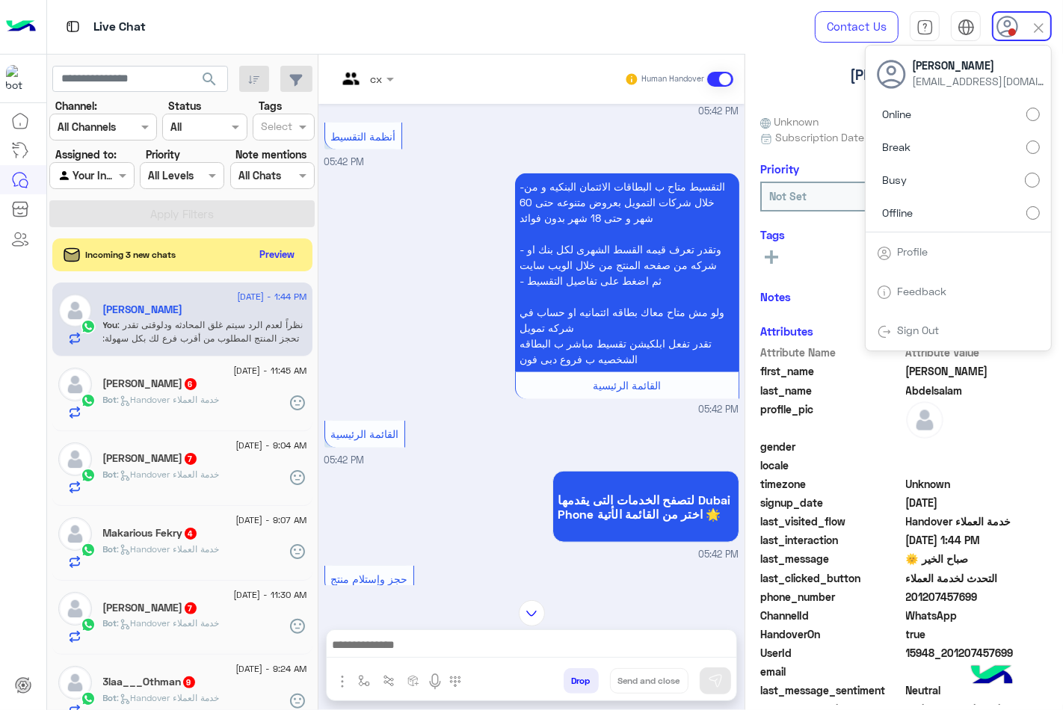
scroll to position [1549, 0]
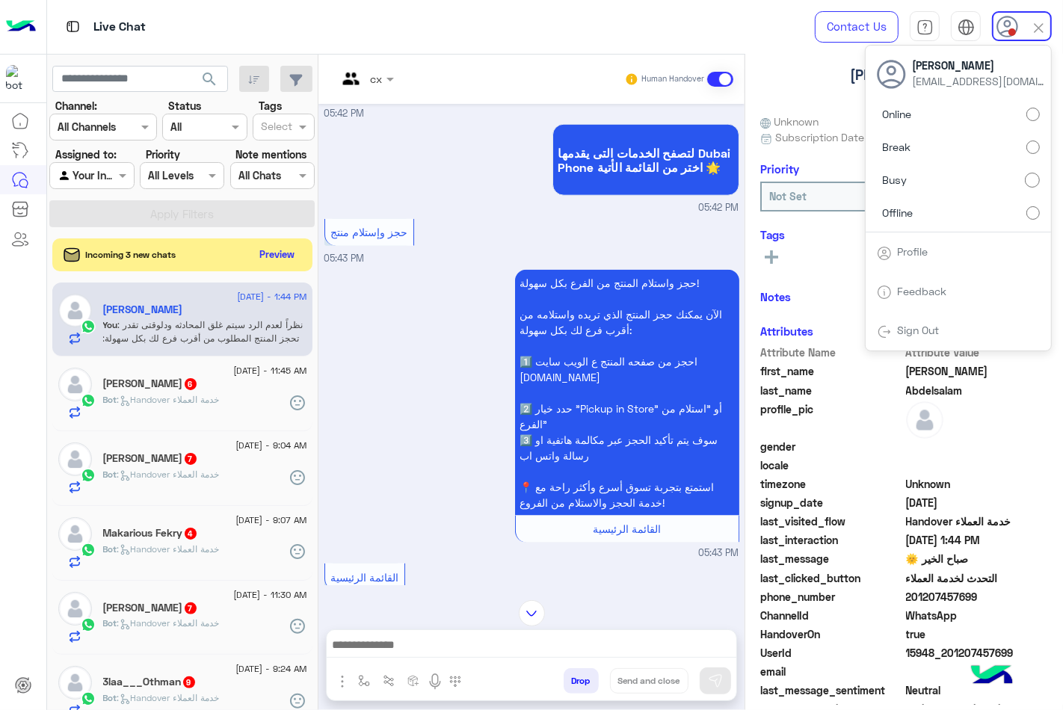
click at [206, 69] on button "search" at bounding box center [209, 82] width 37 height 32
